Goal: Task Accomplishment & Management: Complete application form

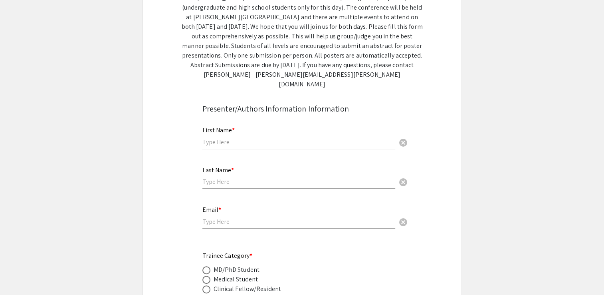
scroll to position [148, 0]
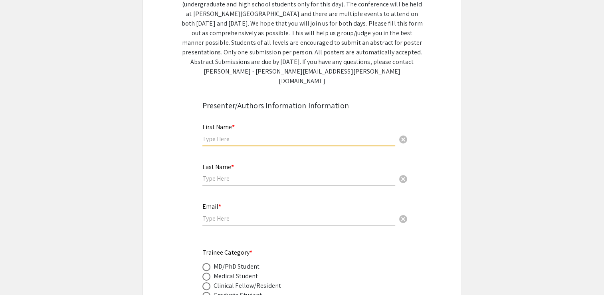
click at [225, 134] on input "text" at bounding box center [298, 138] width 193 height 8
type input "[PERSON_NAME]"
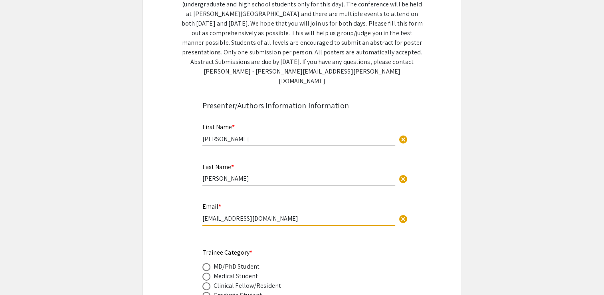
click at [274, 214] on input "[EMAIL_ADDRESS][DOMAIN_NAME]" at bounding box center [298, 218] width 193 height 8
type input "[EMAIL_ADDRESS][DOMAIN_NAME]"
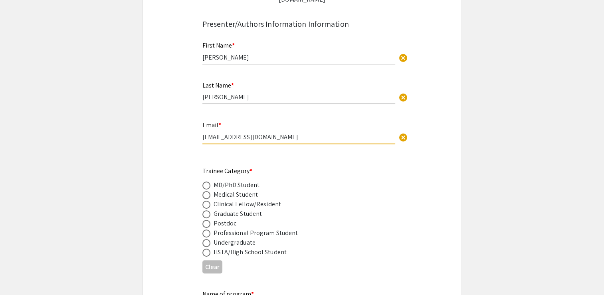
scroll to position [231, 0]
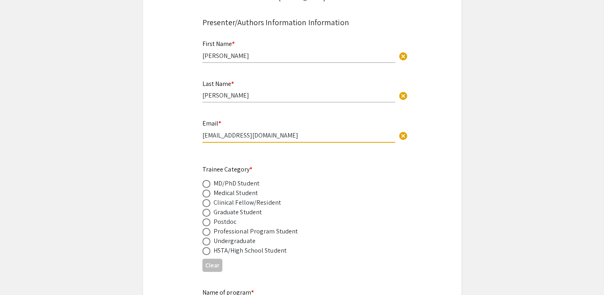
click at [236, 236] on div "Undergraduate" at bounding box center [235, 241] width 42 height 10
click at [206, 237] on span at bounding box center [206, 241] width 8 height 8
click at [206, 237] on input "radio" at bounding box center [206, 241] width 8 height 8
radio input "true"
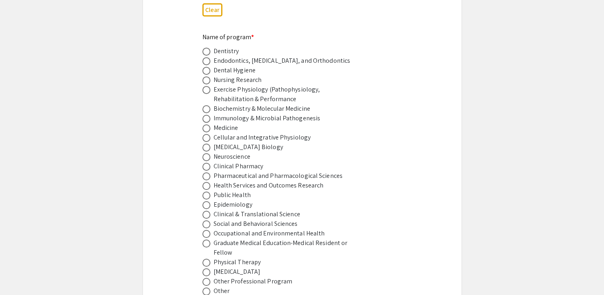
scroll to position [490, 0]
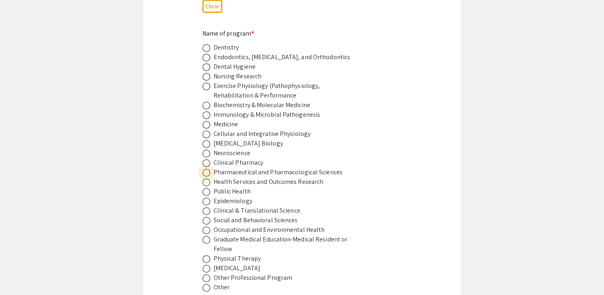
click at [206, 168] on span at bounding box center [206, 172] width 8 height 8
click at [206, 168] on input "radio" at bounding box center [206, 172] width 8 height 8
radio input "true"
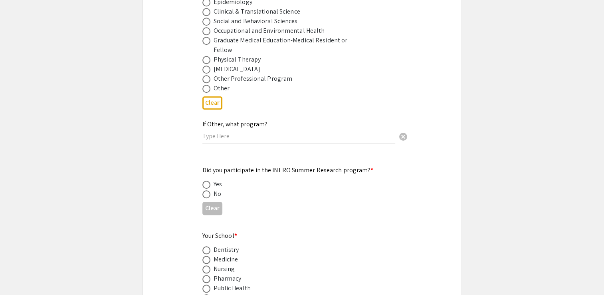
scroll to position [692, 0]
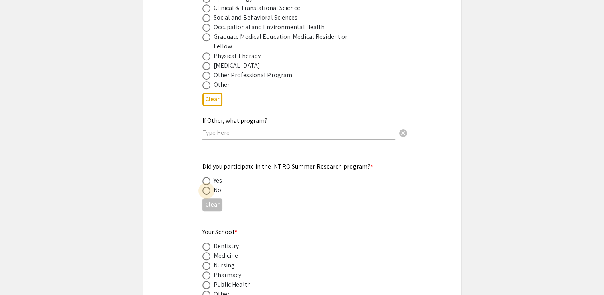
click at [206, 186] on span at bounding box center [206, 190] width 8 height 8
click at [206, 186] on input "radio" at bounding box center [206, 190] width 8 height 8
radio input "true"
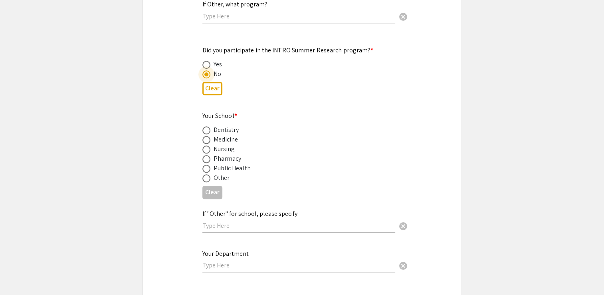
scroll to position [809, 0]
click at [208, 174] on span at bounding box center [206, 178] width 8 height 8
click at [208, 174] on input "radio" at bounding box center [206, 178] width 8 height 8
radio input "true"
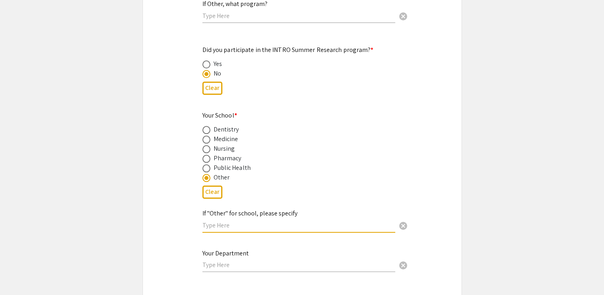
click at [255, 221] on input "text" at bounding box center [298, 225] width 193 height 8
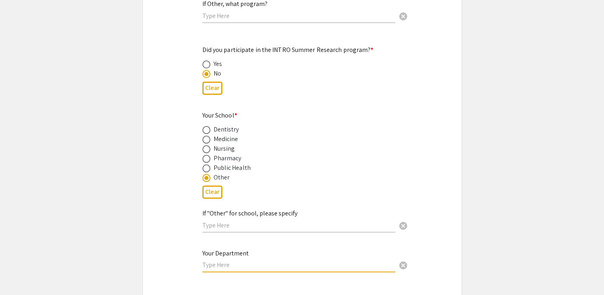
click at [229, 260] on input "text" at bounding box center [298, 264] width 193 height 8
type input "Biology"
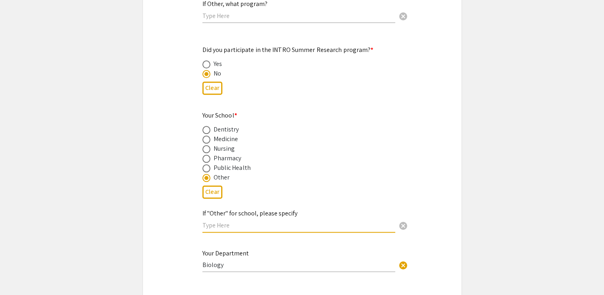
click at [228, 221] on input "text" at bounding box center [298, 225] width 193 height 8
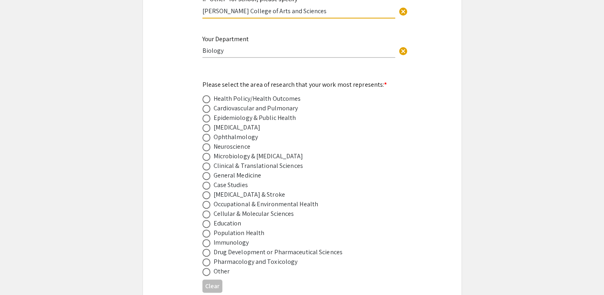
scroll to position [1023, 0]
type input "[PERSON_NAME] College of Arts and Sciences"
click at [208, 249] on span at bounding box center [206, 253] width 8 height 8
click at [208, 249] on input "radio" at bounding box center [206, 253] width 8 height 8
radio input "true"
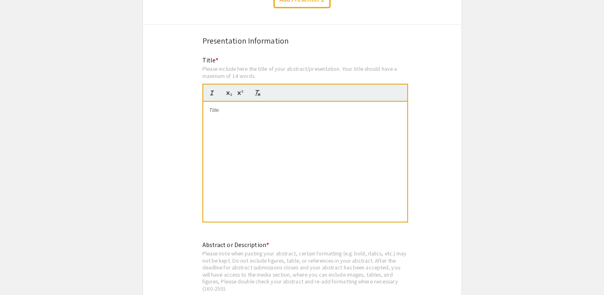
scroll to position [1427, 0]
click at [239, 115] on div at bounding box center [305, 161] width 204 height 120
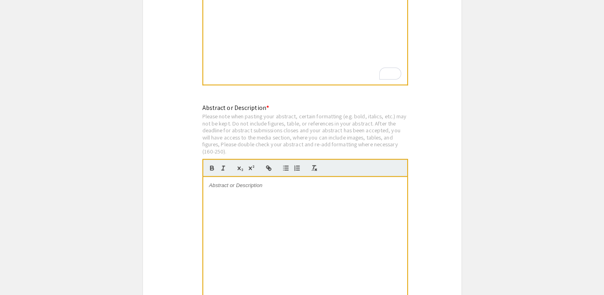
scroll to position [1564, 0]
click at [243, 176] on div at bounding box center [305, 236] width 204 height 120
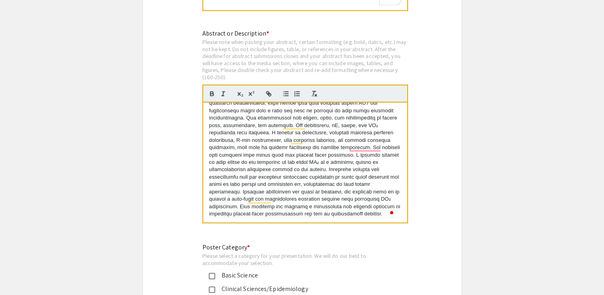
scroll to position [1750, 0]
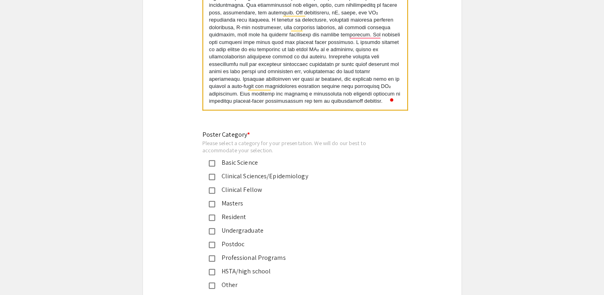
click at [212, 228] on mat-pseudo-checkbox at bounding box center [212, 231] width 6 height 6
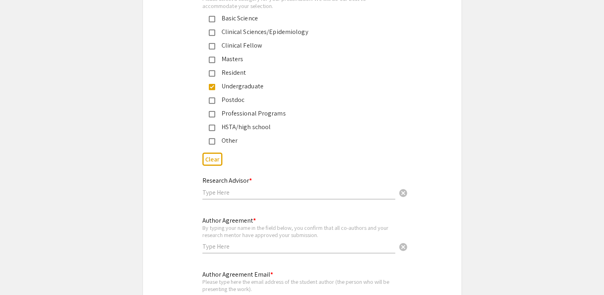
click at [255, 188] on input "text" at bounding box center [298, 192] width 193 height 8
click at [250, 242] on input "text" at bounding box center [298, 246] width 193 height 8
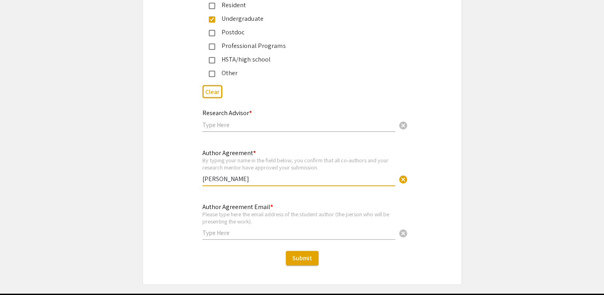
scroll to position [1963, 0]
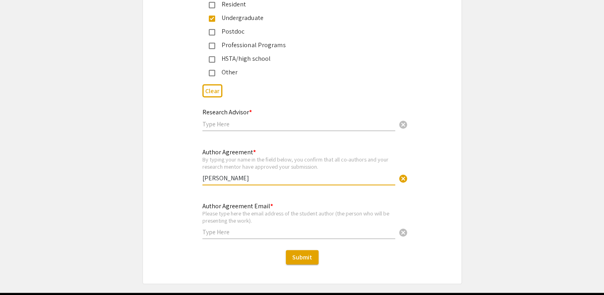
type input "[PERSON_NAME]"
click at [242, 227] on input "text" at bounding box center [298, 231] width 193 height 8
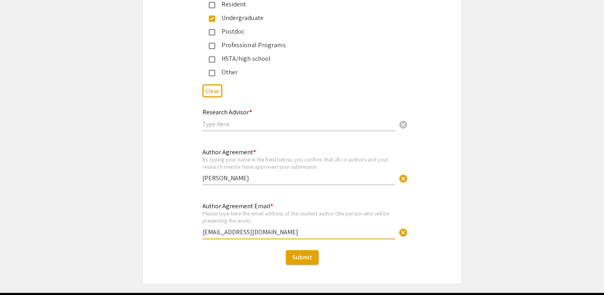
type input "[EMAIL_ADDRESS][DOMAIN_NAME]"
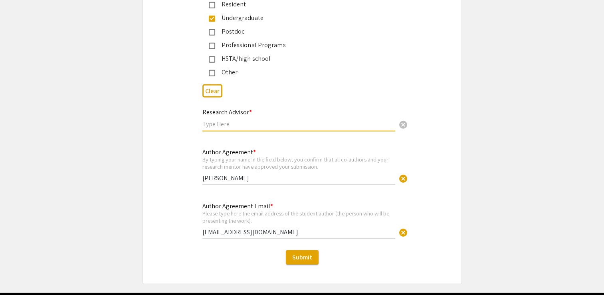
click at [255, 120] on input "text" at bounding box center [298, 124] width 193 height 8
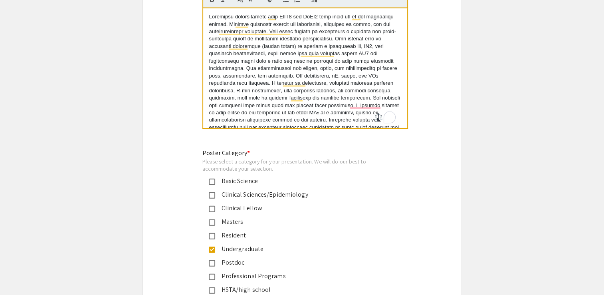
scroll to position [1978, 0]
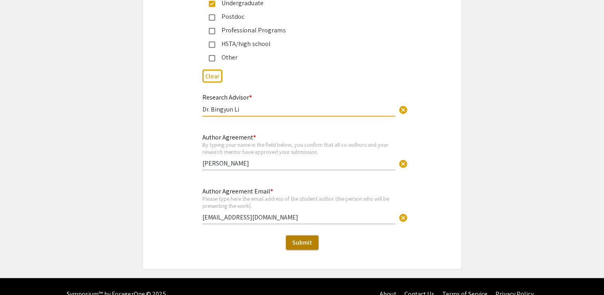
type input "Dr. Bingyun Li"
click at [303, 238] on span "Submit" at bounding box center [302, 242] width 20 height 8
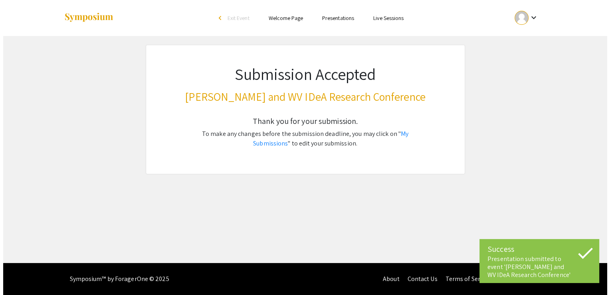
scroll to position [0, 0]
